Goal: Connect with others: Connect with others

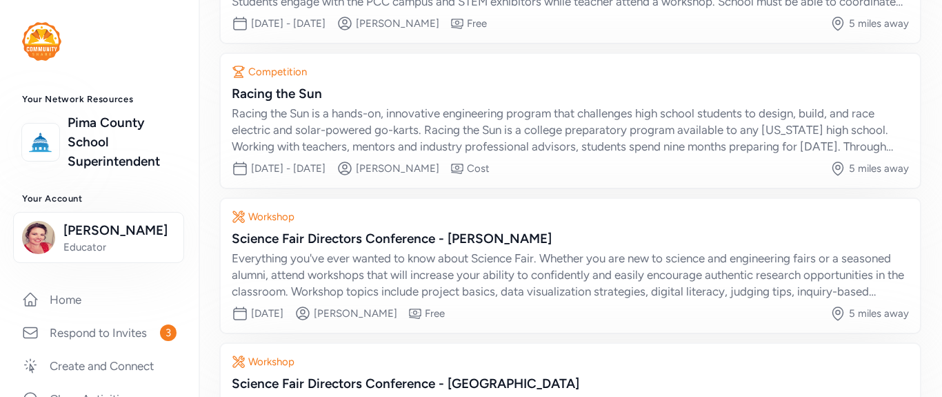
scroll to position [276, 0]
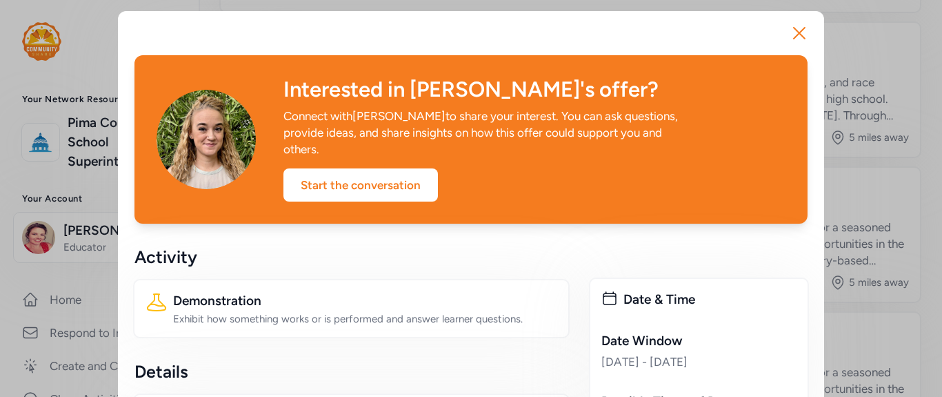
click at [788, 44] on icon "button" at bounding box center [799, 33] width 22 height 22
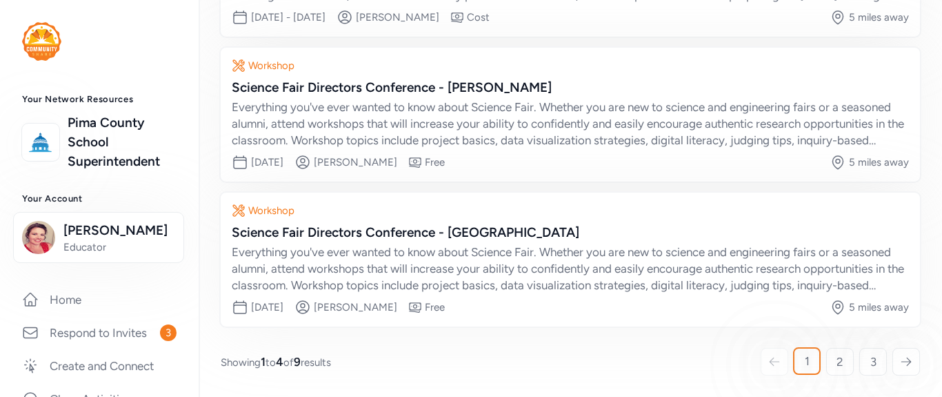
scroll to position [678, 0]
click at [837, 353] on span "2" at bounding box center [840, 361] width 7 height 17
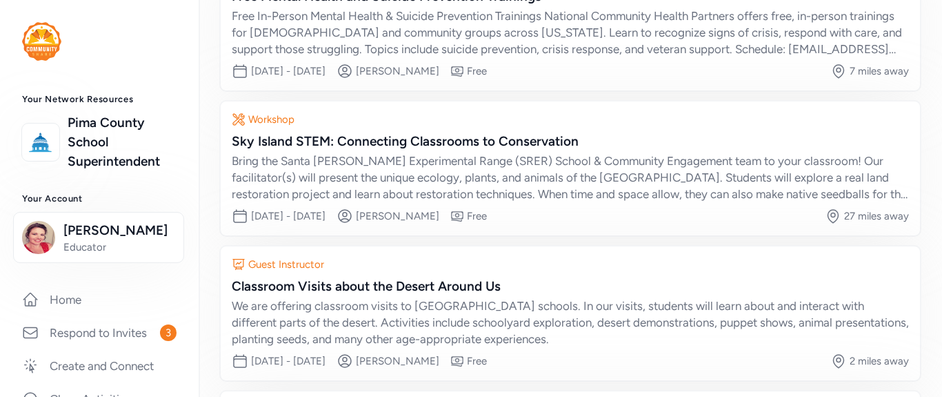
scroll to position [266, 0]
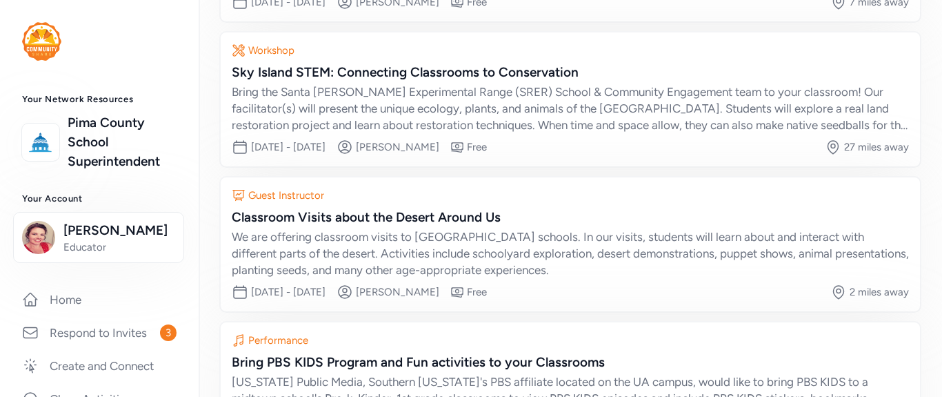
click at [246, 57] on icon at bounding box center [239, 50] width 14 height 14
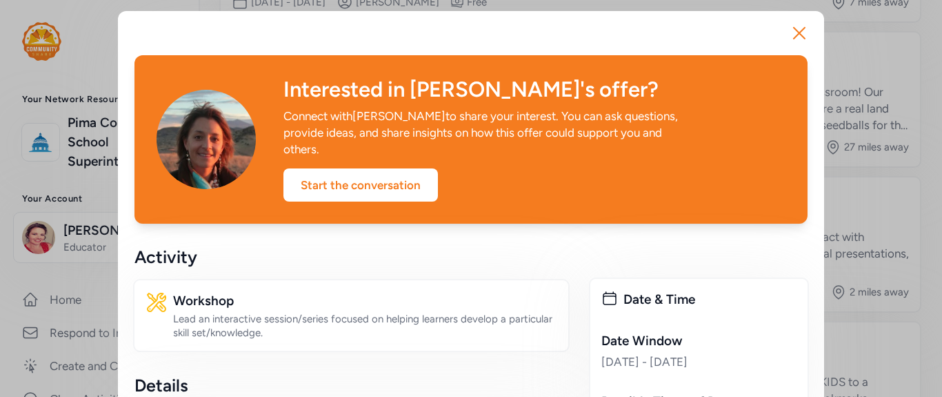
click at [788, 44] on icon "button" at bounding box center [799, 33] width 22 height 22
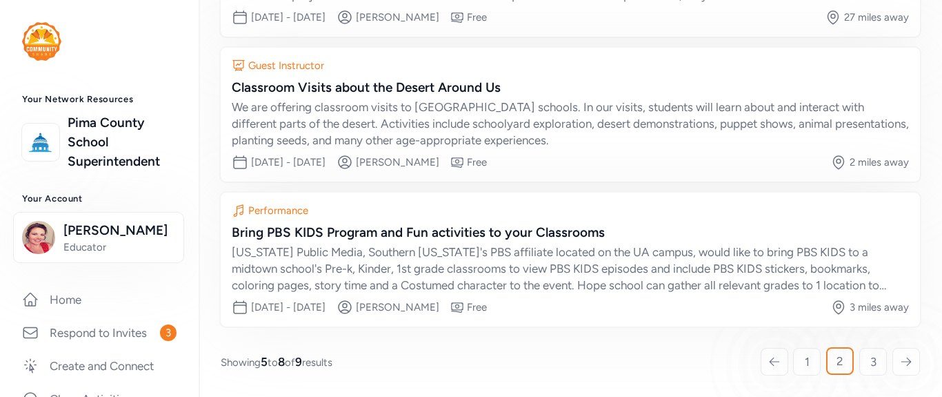
scroll to position [473, 0]
click at [423, 148] on div "We are offering classroom visits to [GEOGRAPHIC_DATA] schools. In our visits, s…" at bounding box center [570, 124] width 677 height 50
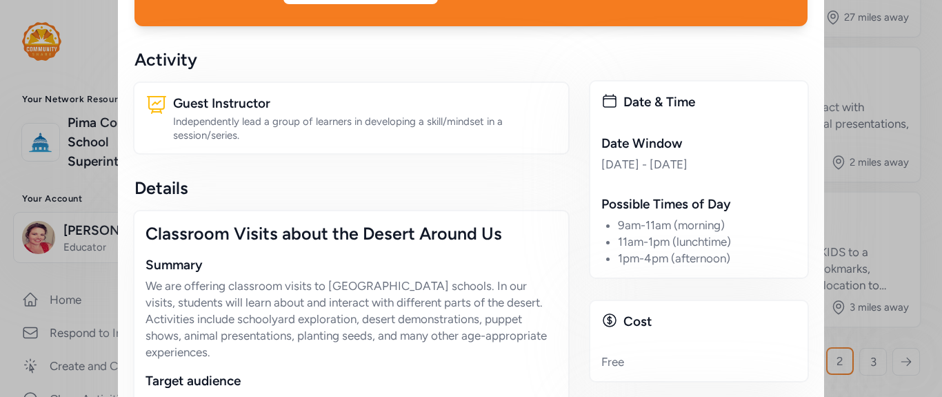
scroll to position [130, 0]
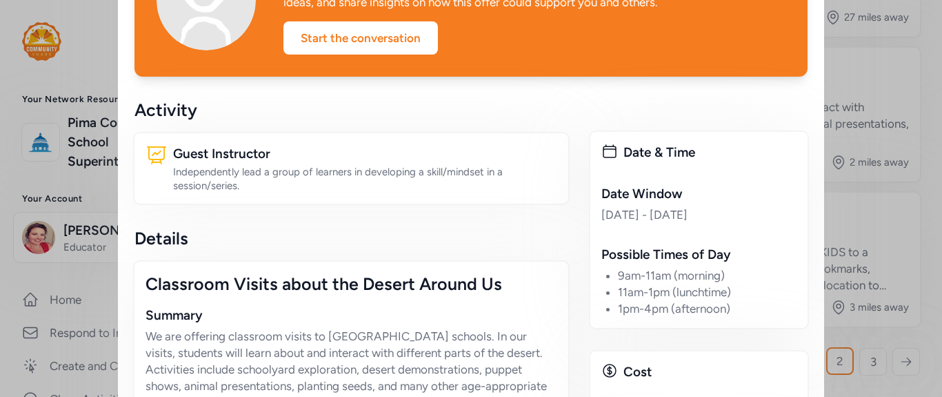
click at [438, 54] on div "Start the conversation" at bounding box center [361, 37] width 155 height 33
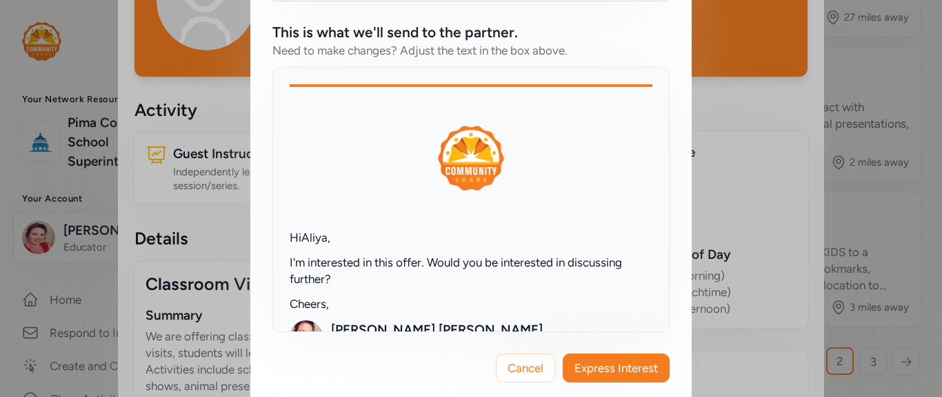
scroll to position [186, 0]
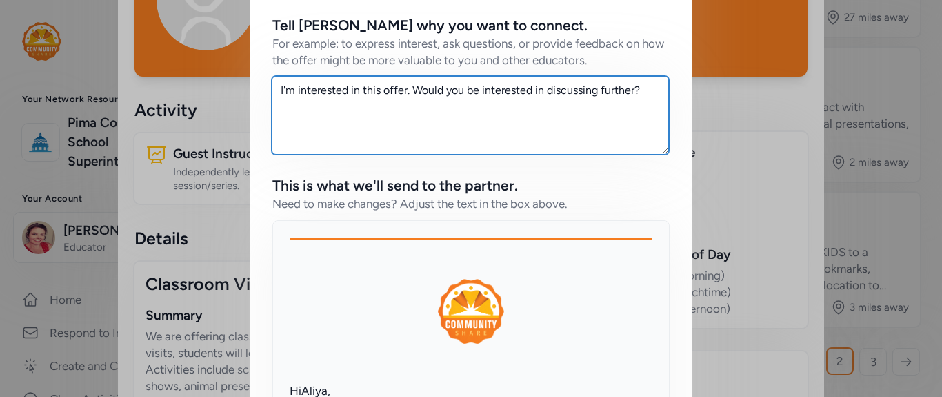
drag, startPoint x: 481, startPoint y: 182, endPoint x: 499, endPoint y: 178, distance: 18.4
click at [480, 155] on textarea "I'm interested in this offer. Would you be interested in discussing further?" at bounding box center [470, 115] width 397 height 79
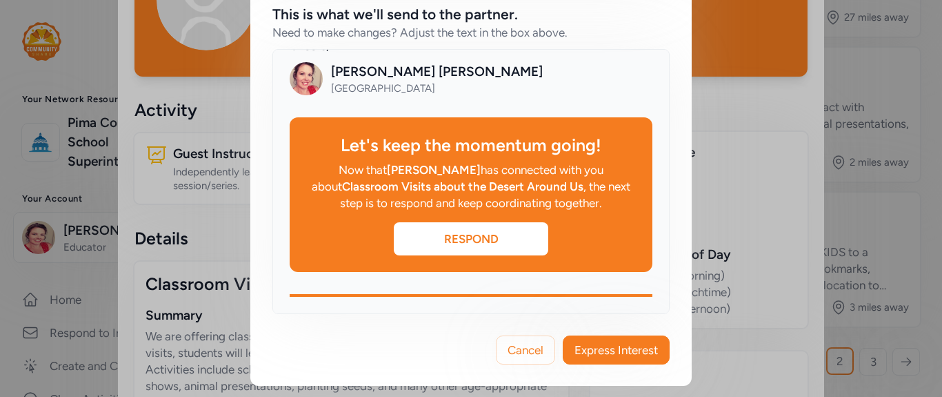
scroll to position [668, 0]
type textarea "I'm interested in this offer for our middle school self-contained [MEDICAL_DATA…"
click at [595, 341] on span "Express Interest" at bounding box center [616, 349] width 83 height 17
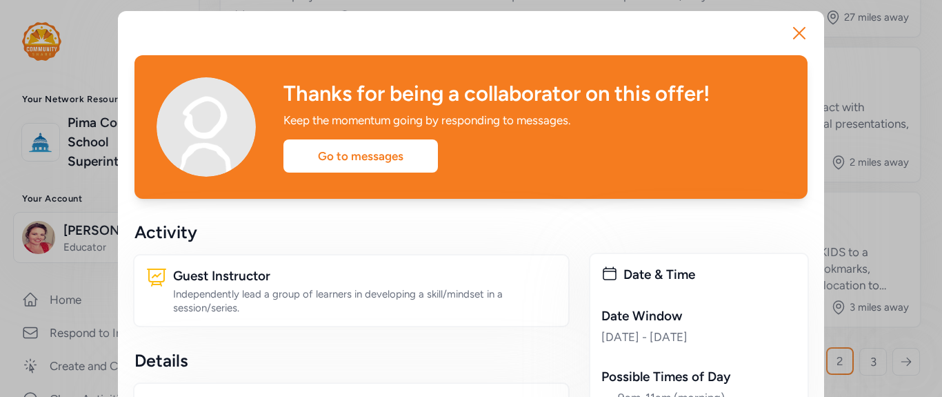
click at [788, 43] on icon "button" at bounding box center [799, 33] width 22 height 22
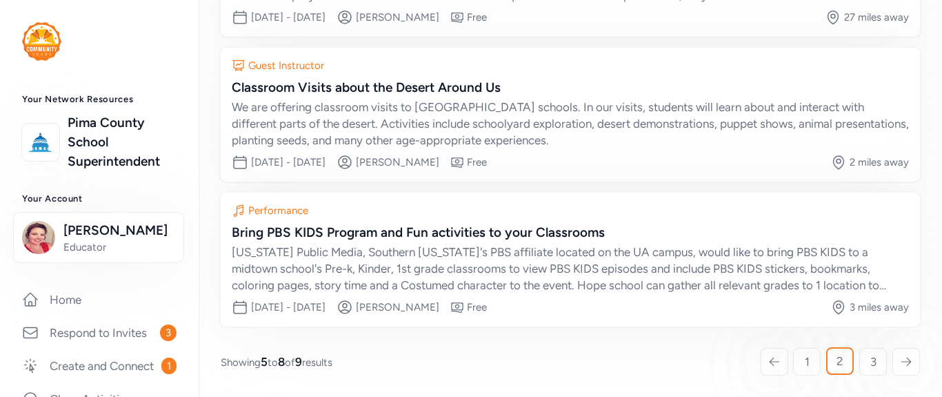
scroll to position [678, 0]
click at [859, 348] on link "3" at bounding box center [873, 362] width 28 height 28
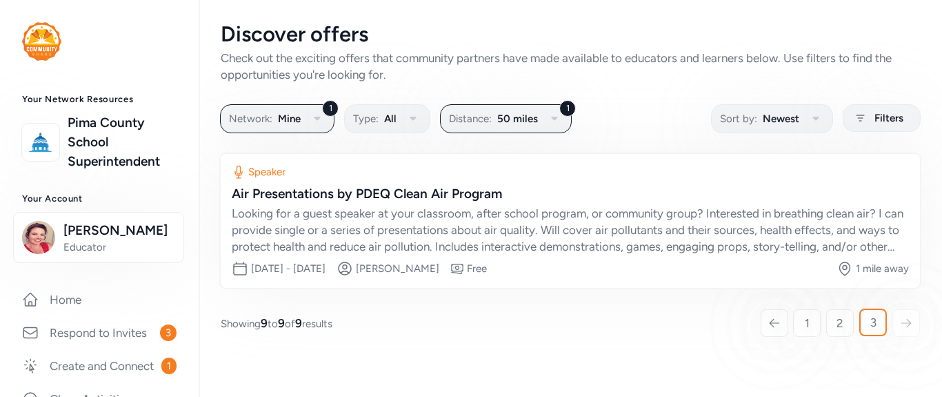
scroll to position [134, 0]
click at [900, 330] on icon at bounding box center [906, 323] width 12 height 14
drag, startPoint x: 720, startPoint y: 321, endPoint x: 718, endPoint y: 330, distance: 9.2
click at [718, 330] on div "Discover offers Check out the exciting offers that community partners have made…" at bounding box center [571, 179] width 744 height 358
click at [805, 331] on span "1" at bounding box center [807, 323] width 5 height 17
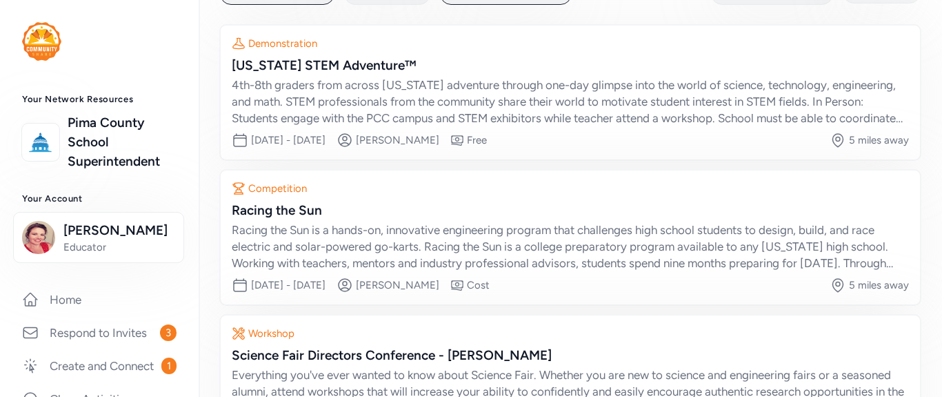
scroll to position [197, 0]
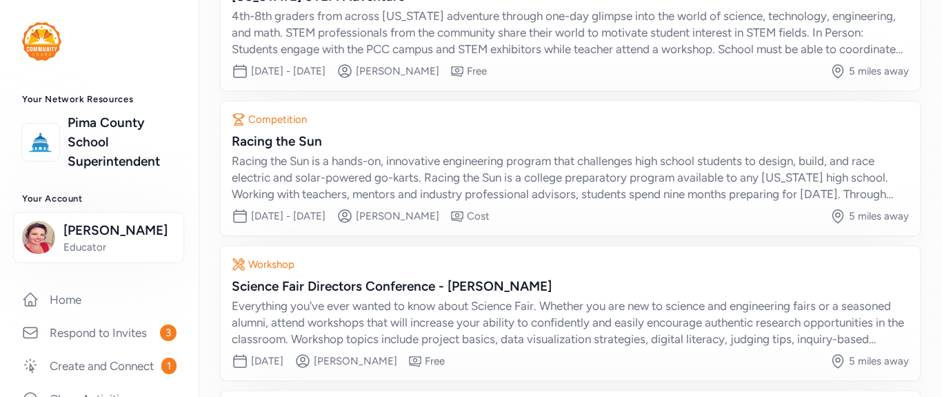
click at [682, 57] on div "4th-8th graders from across Arizona adventure through one-day glimpse into the …" at bounding box center [570, 33] width 677 height 50
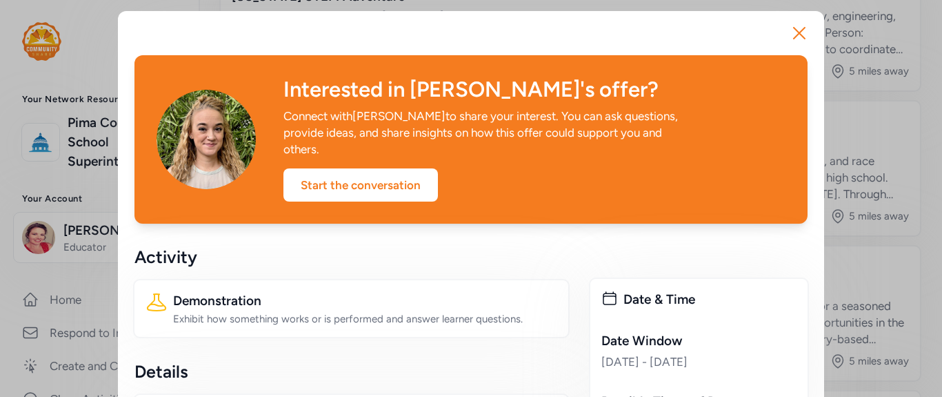
click at [788, 44] on icon "button" at bounding box center [799, 33] width 22 height 22
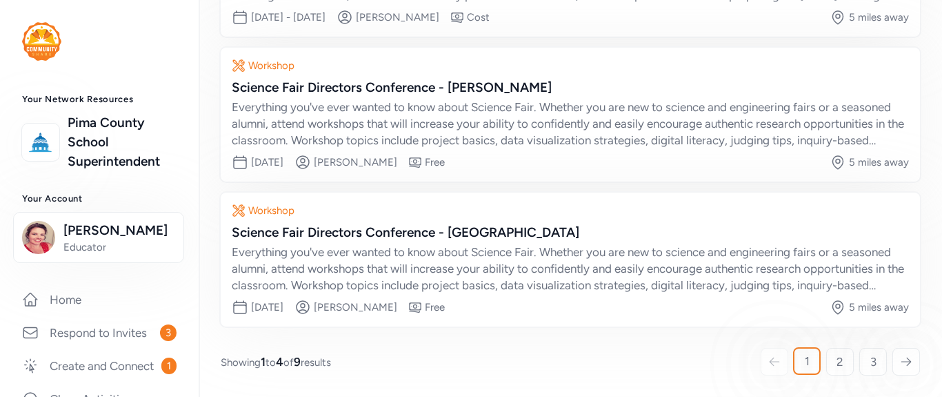
scroll to position [473, 0]
